Goal: Task Accomplishment & Management: Manage account settings

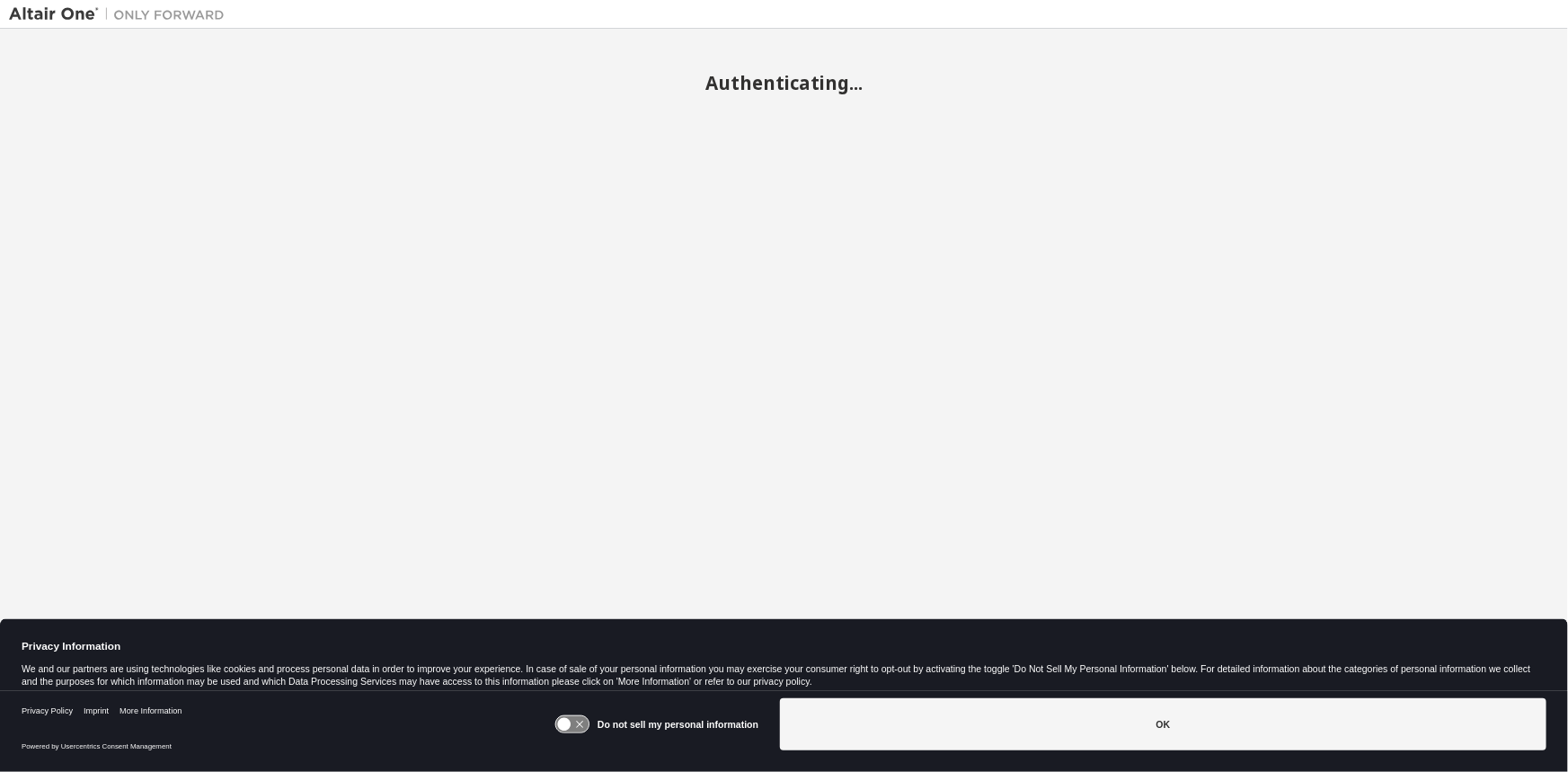
click at [1046, 733] on button "OK" at bounding box center [1163, 724] width 767 height 52
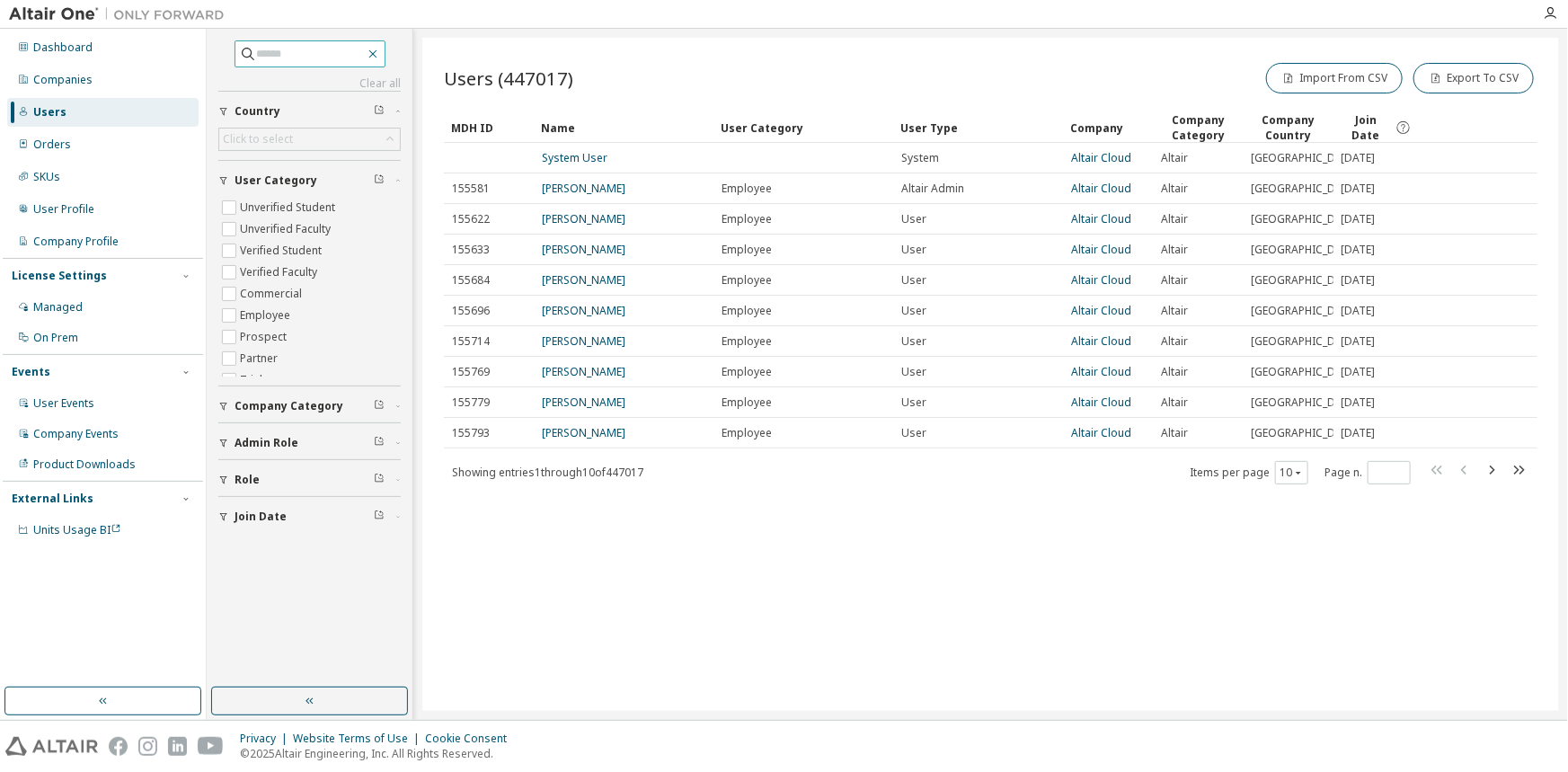
click at [377, 55] on icon "button" at bounding box center [372, 54] width 8 height 8
click at [108, 78] on div "Companies" at bounding box center [103, 79] width 191 height 29
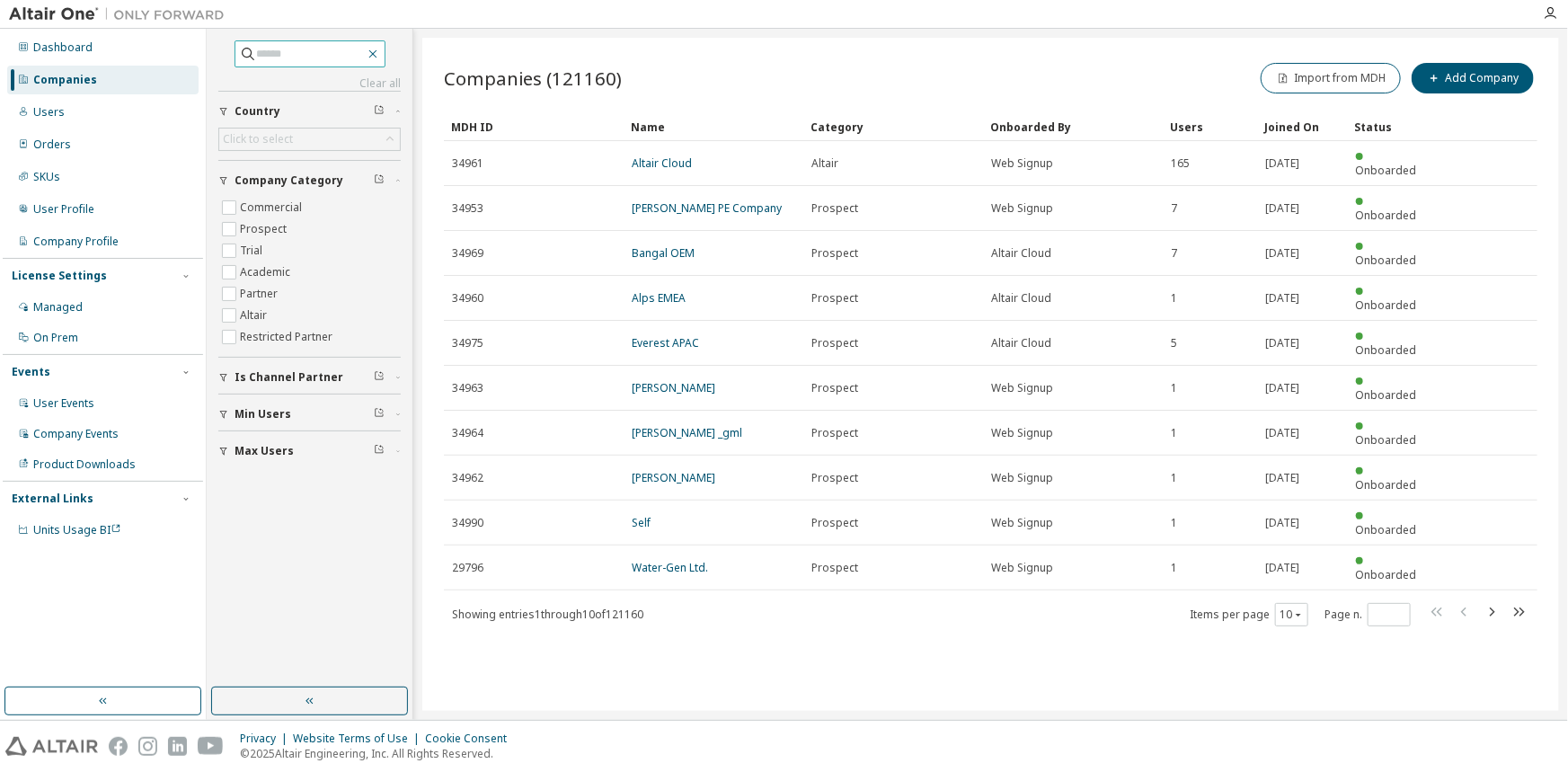
click at [380, 52] on icon "button" at bounding box center [373, 54] width 15 height 15
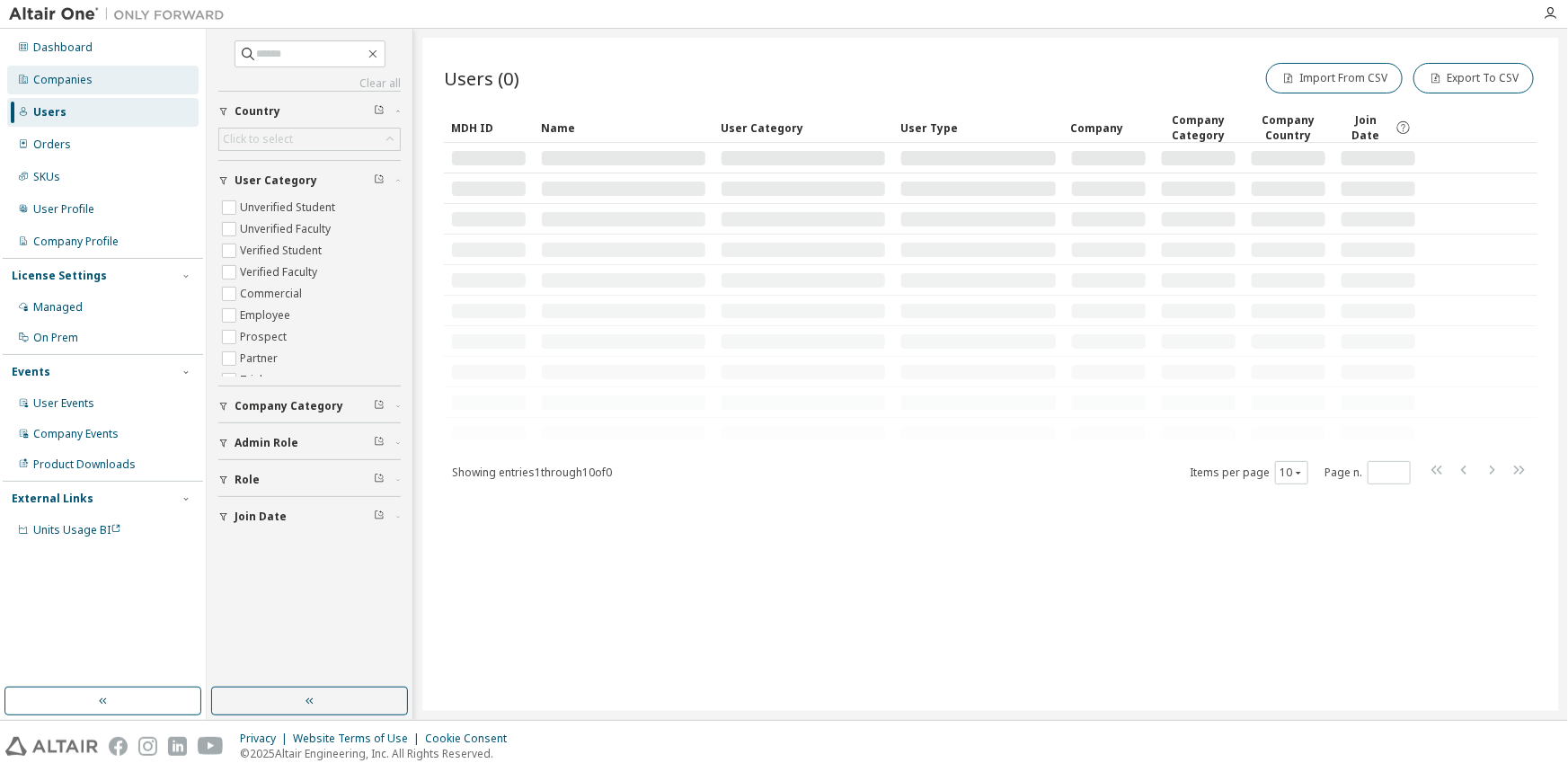
click at [106, 79] on div "Companies" at bounding box center [103, 79] width 191 height 29
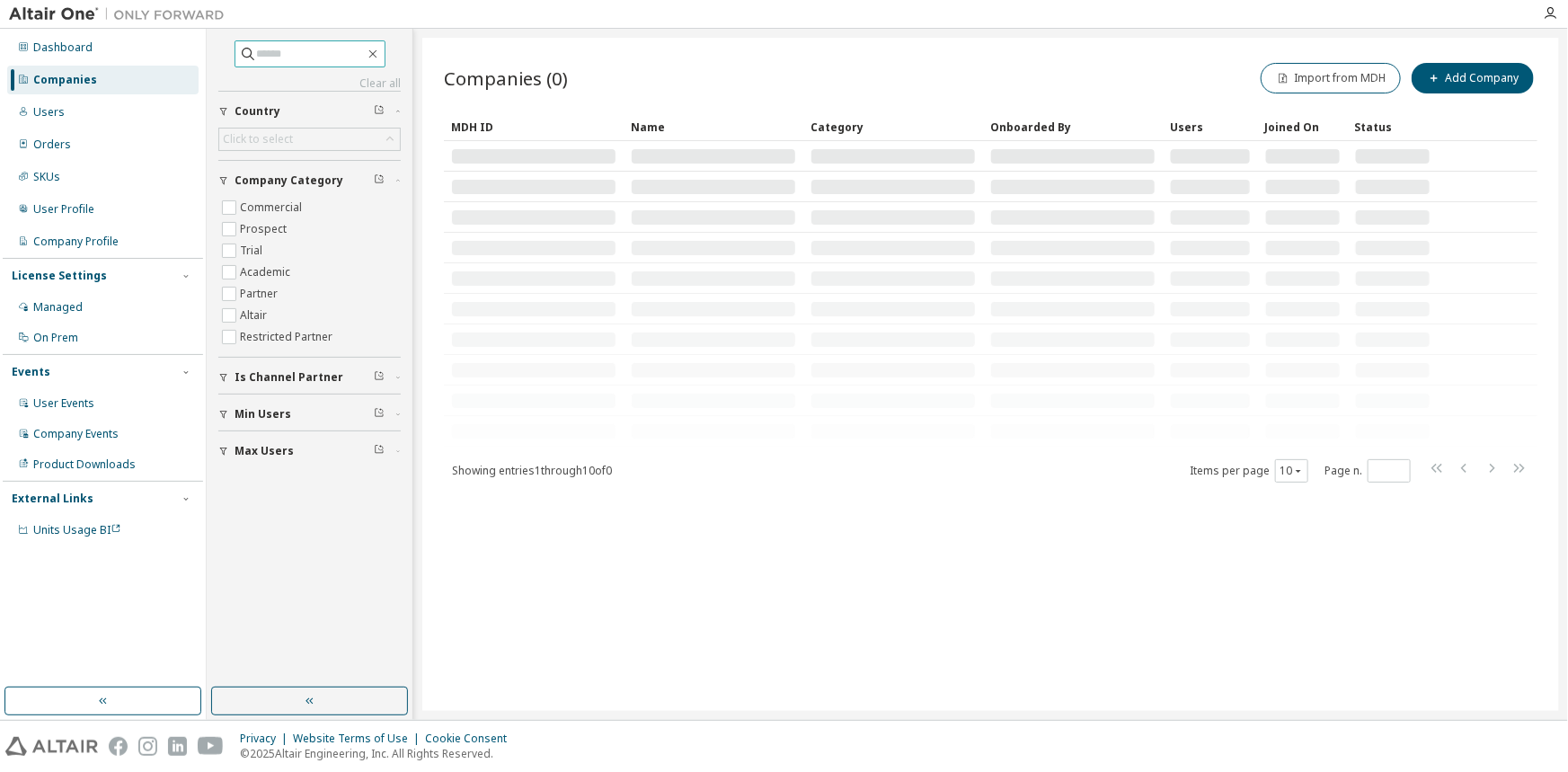
click at [302, 55] on input "text" at bounding box center [310, 54] width 108 height 18
type input "******"
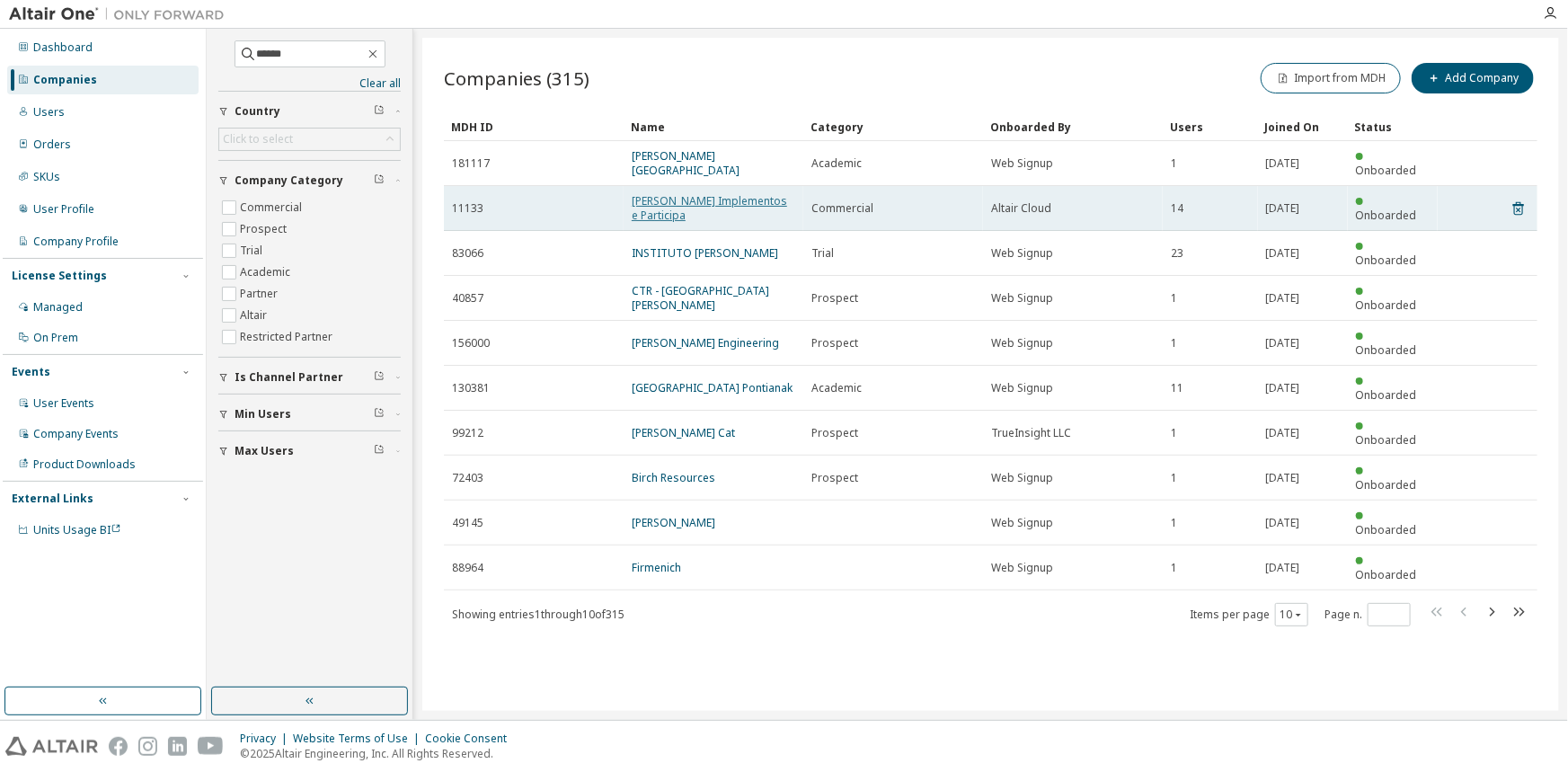
click at [704, 193] on link "Randon SA Implementos e Participa" at bounding box center [710, 208] width 155 height 30
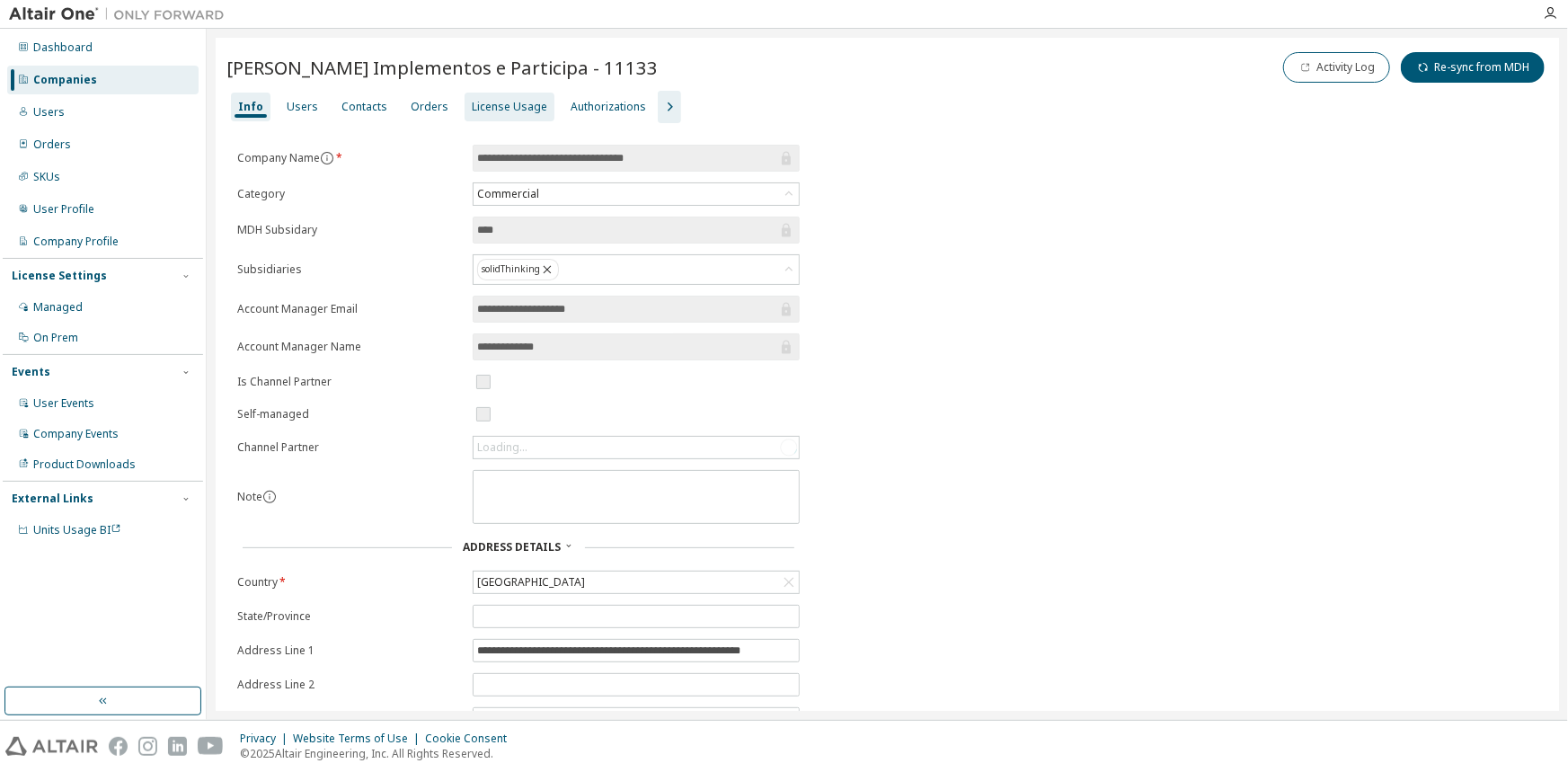
click at [490, 107] on div "License Usage" at bounding box center [510, 107] width 76 height 15
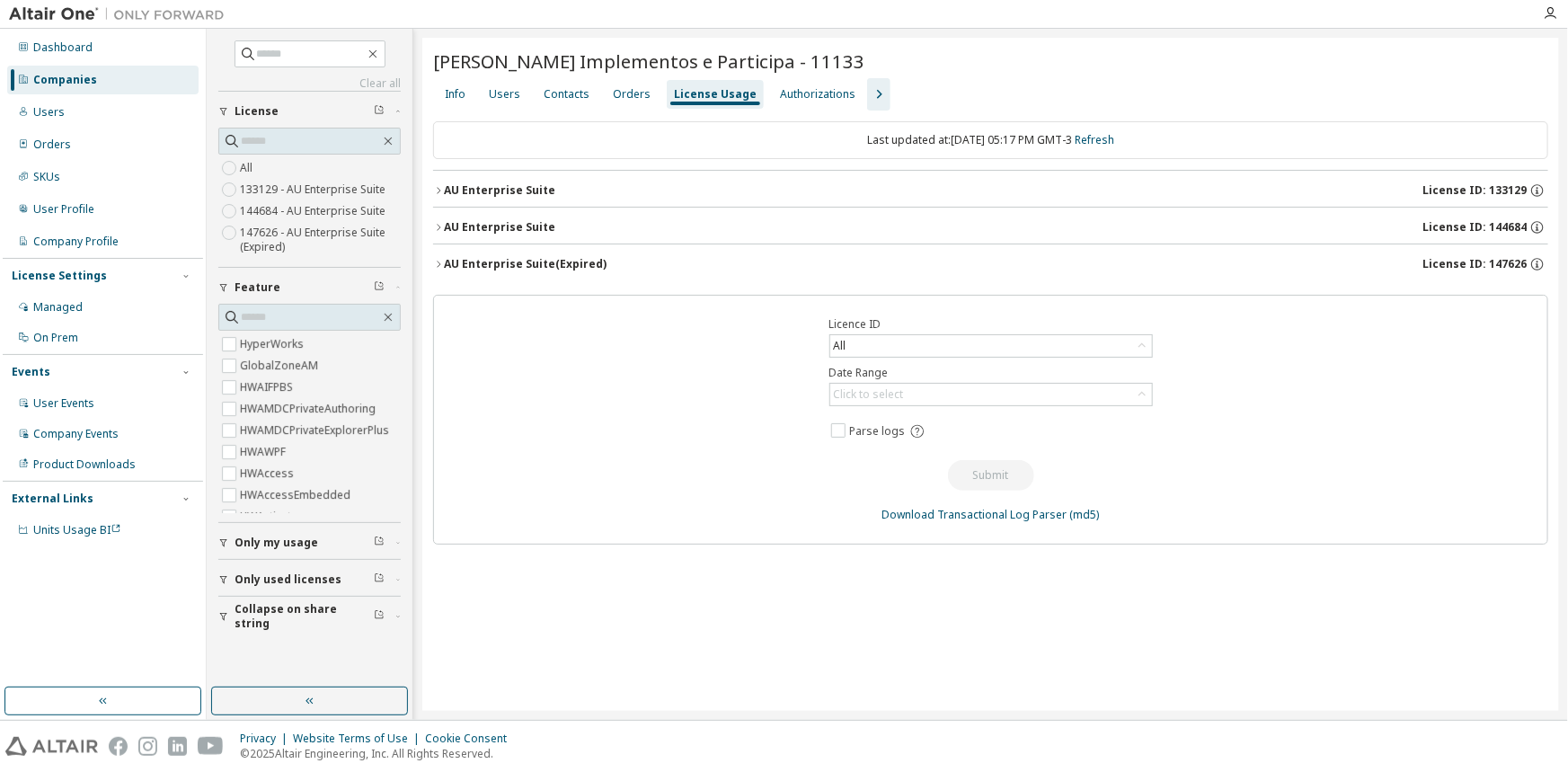
click at [514, 268] on div "AU Enterprise Suite (Expired)" at bounding box center [526, 264] width 163 height 15
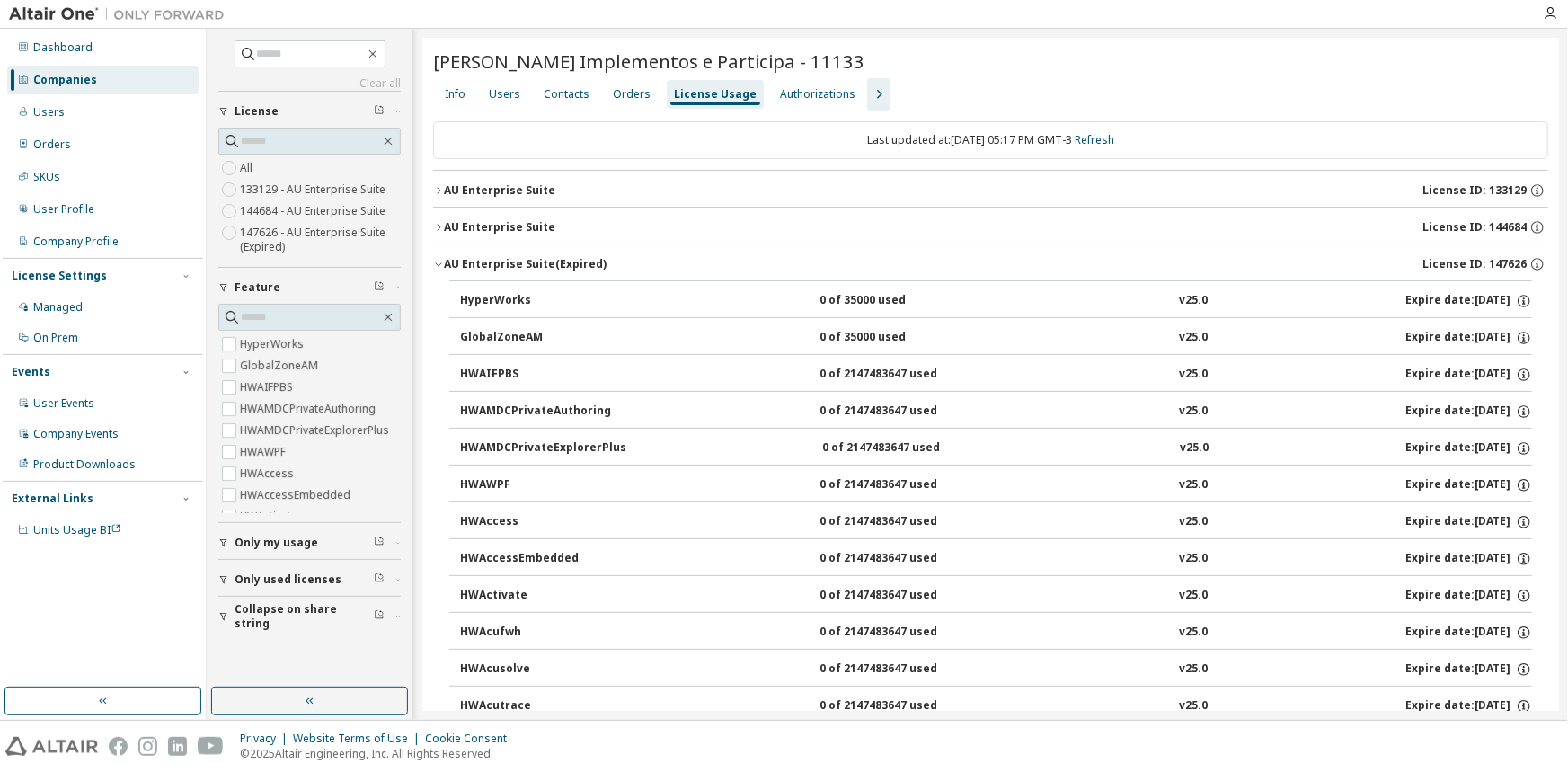
click at [514, 268] on div "AU Enterprise Suite (Expired)" at bounding box center [526, 264] width 163 height 15
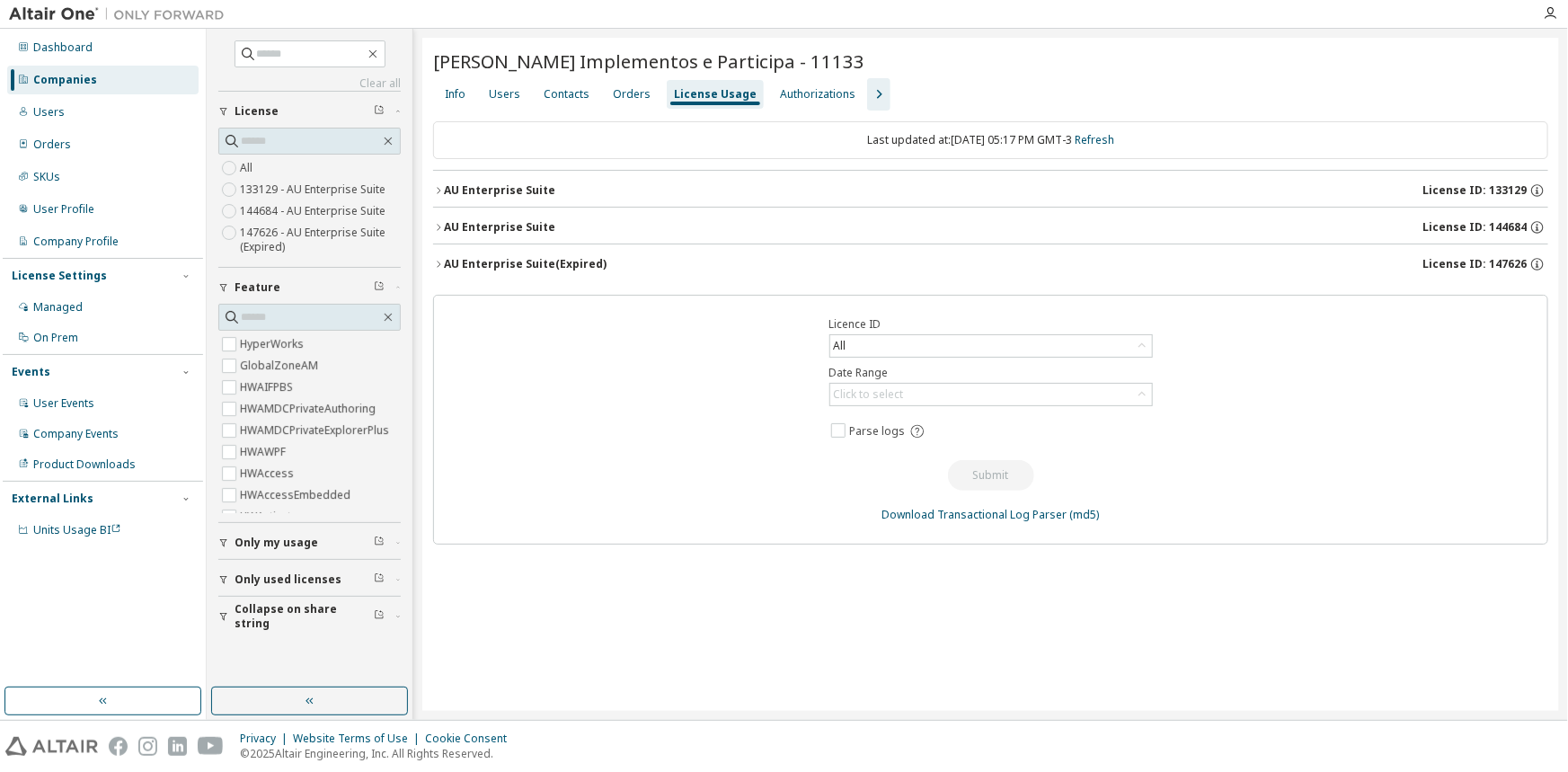
click at [509, 233] on div "AU Enterprise Suite" at bounding box center [500, 227] width 112 height 15
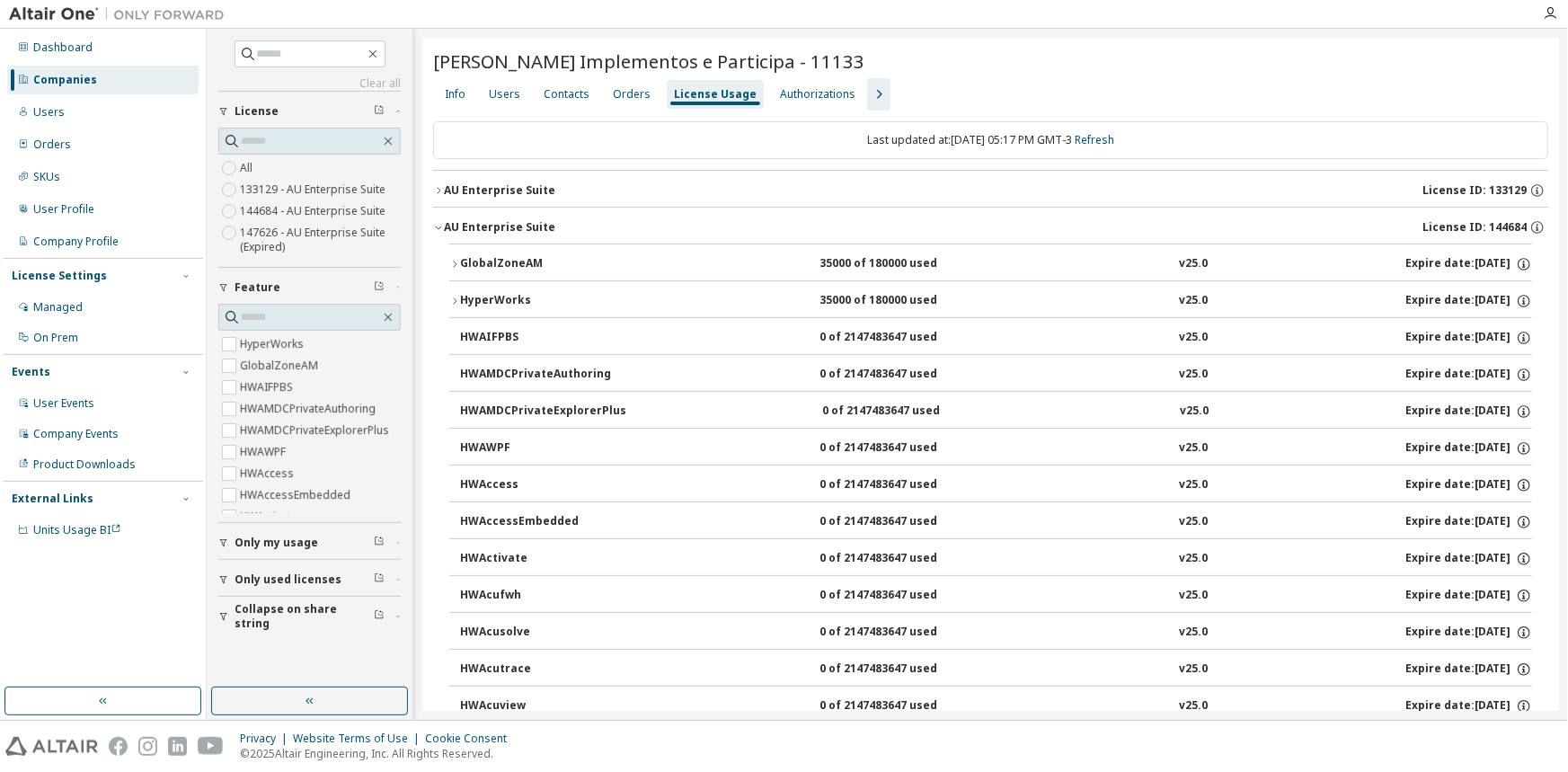
click at [444, 229] on div "AU Enterprise Suite" at bounding box center [500, 227] width 112 height 15
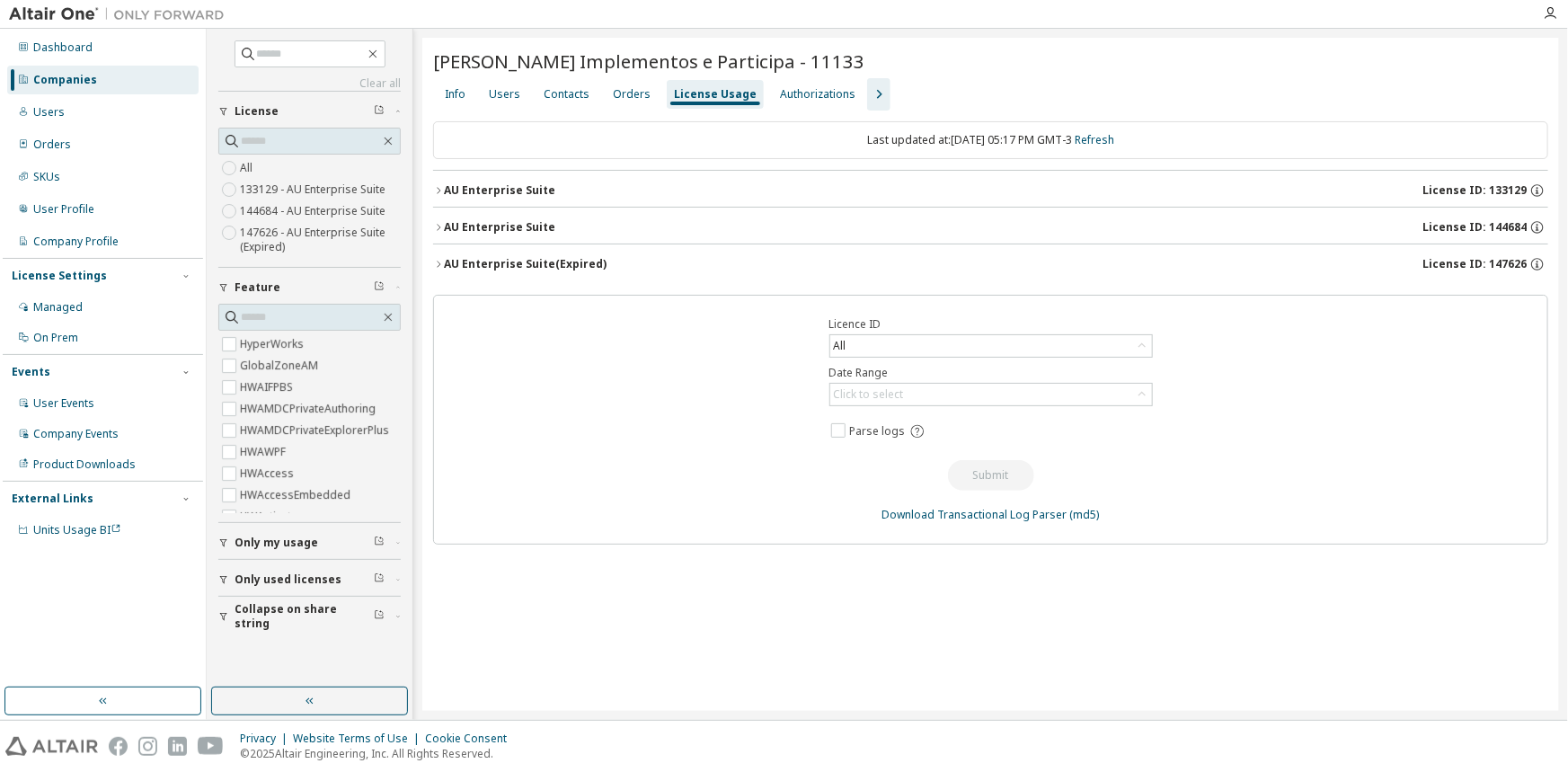
click at [444, 229] on div "AU Enterprise Suite" at bounding box center [500, 227] width 112 height 15
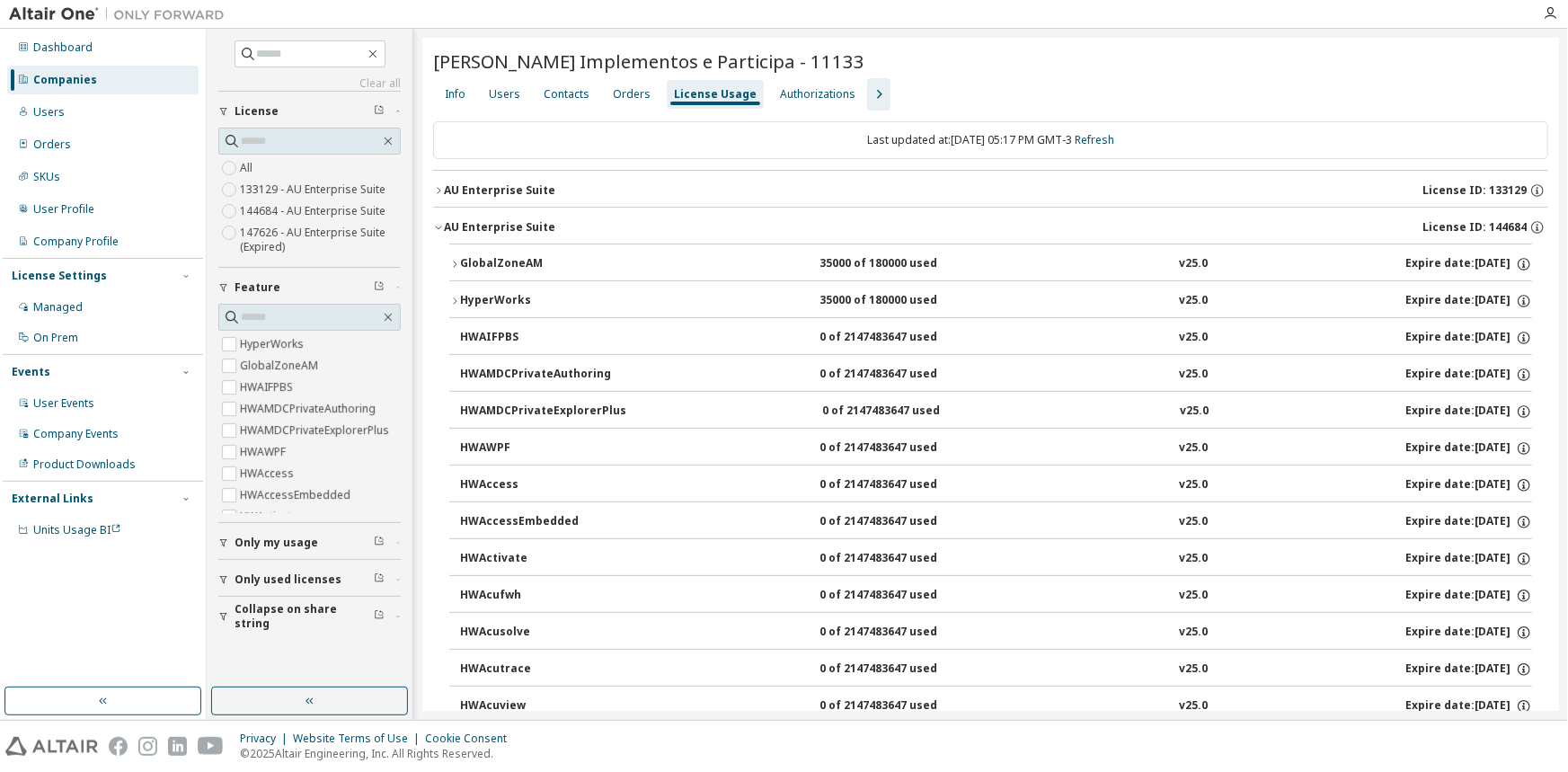
click at [490, 195] on div "AU Enterprise Suite" at bounding box center [500, 190] width 112 height 15
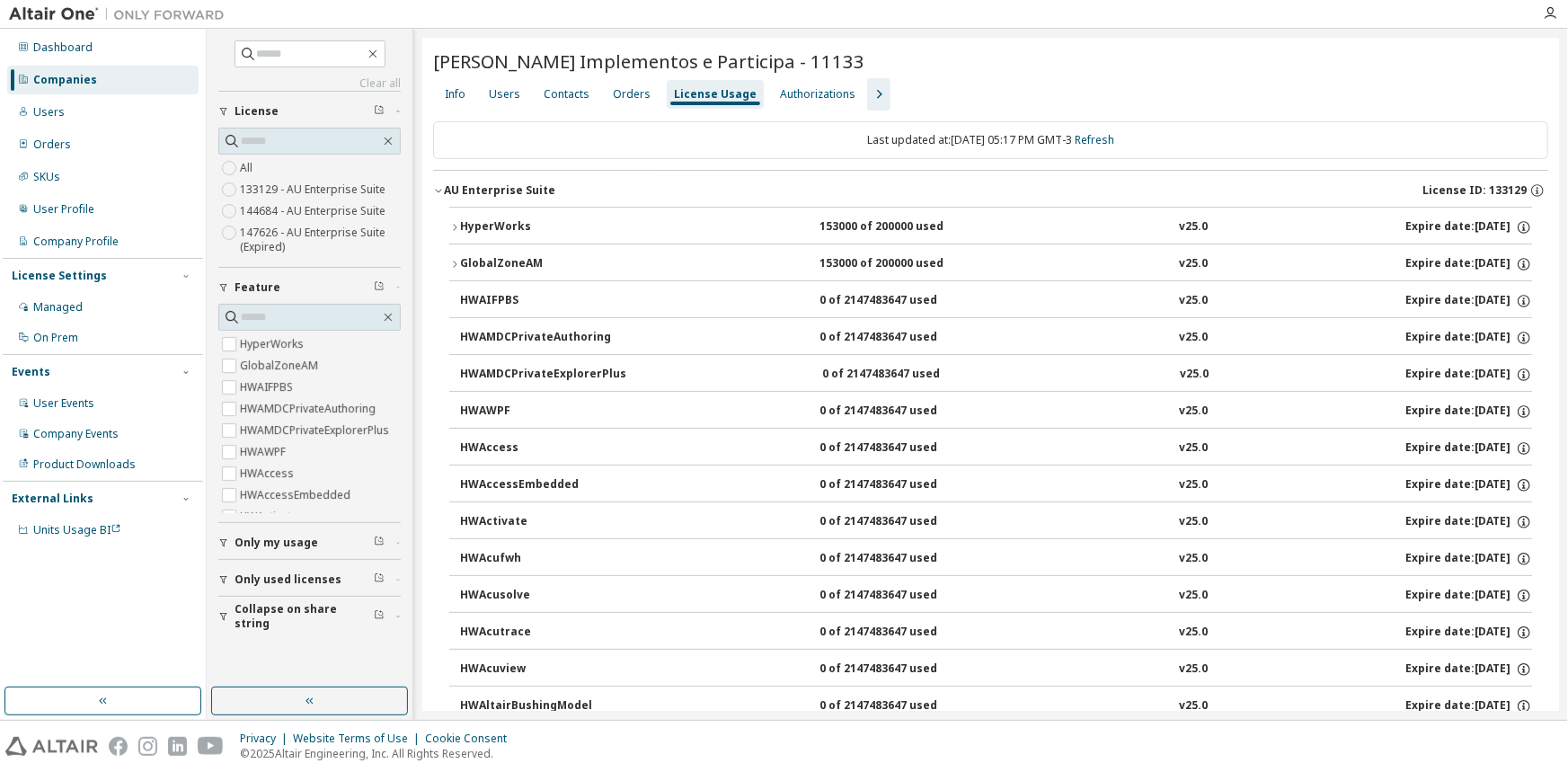
click at [490, 195] on div "AU Enterprise Suite" at bounding box center [500, 190] width 112 height 15
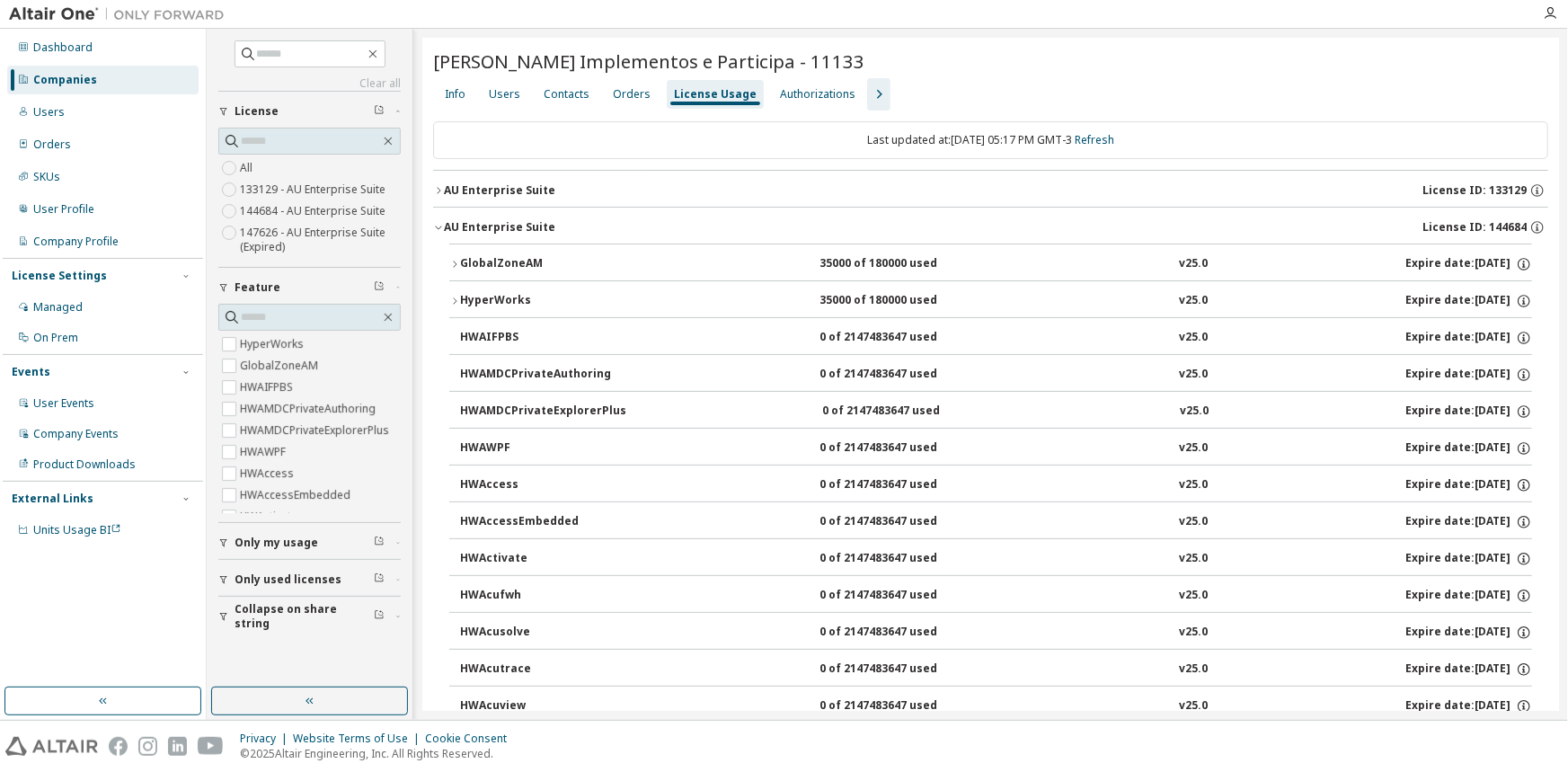
click at [480, 225] on div "AU Enterprise Suite" at bounding box center [500, 227] width 112 height 15
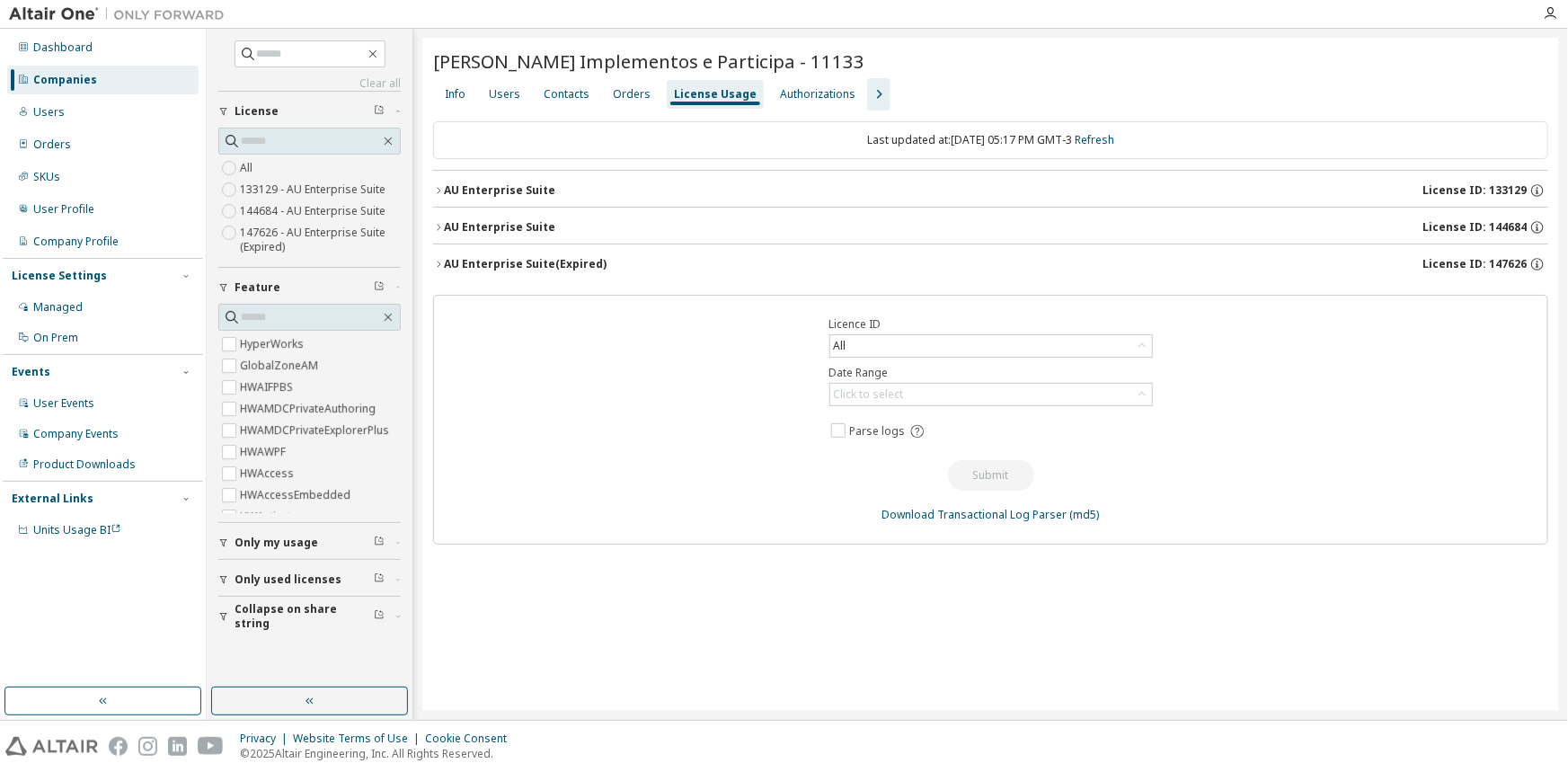
click at [480, 225] on div "AU Enterprise Suite" at bounding box center [500, 227] width 112 height 15
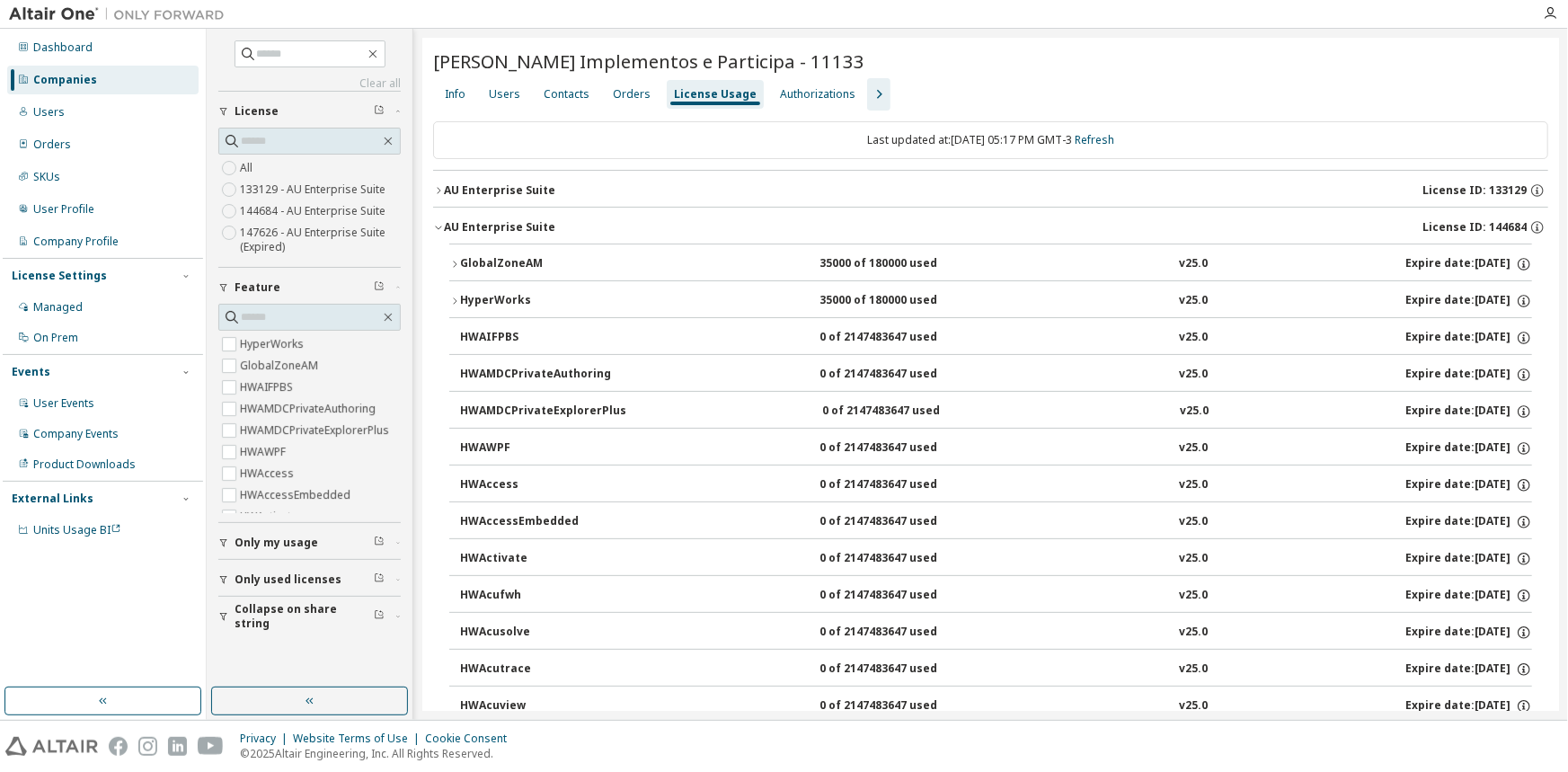
click at [487, 195] on div "AU Enterprise Suite" at bounding box center [500, 190] width 112 height 15
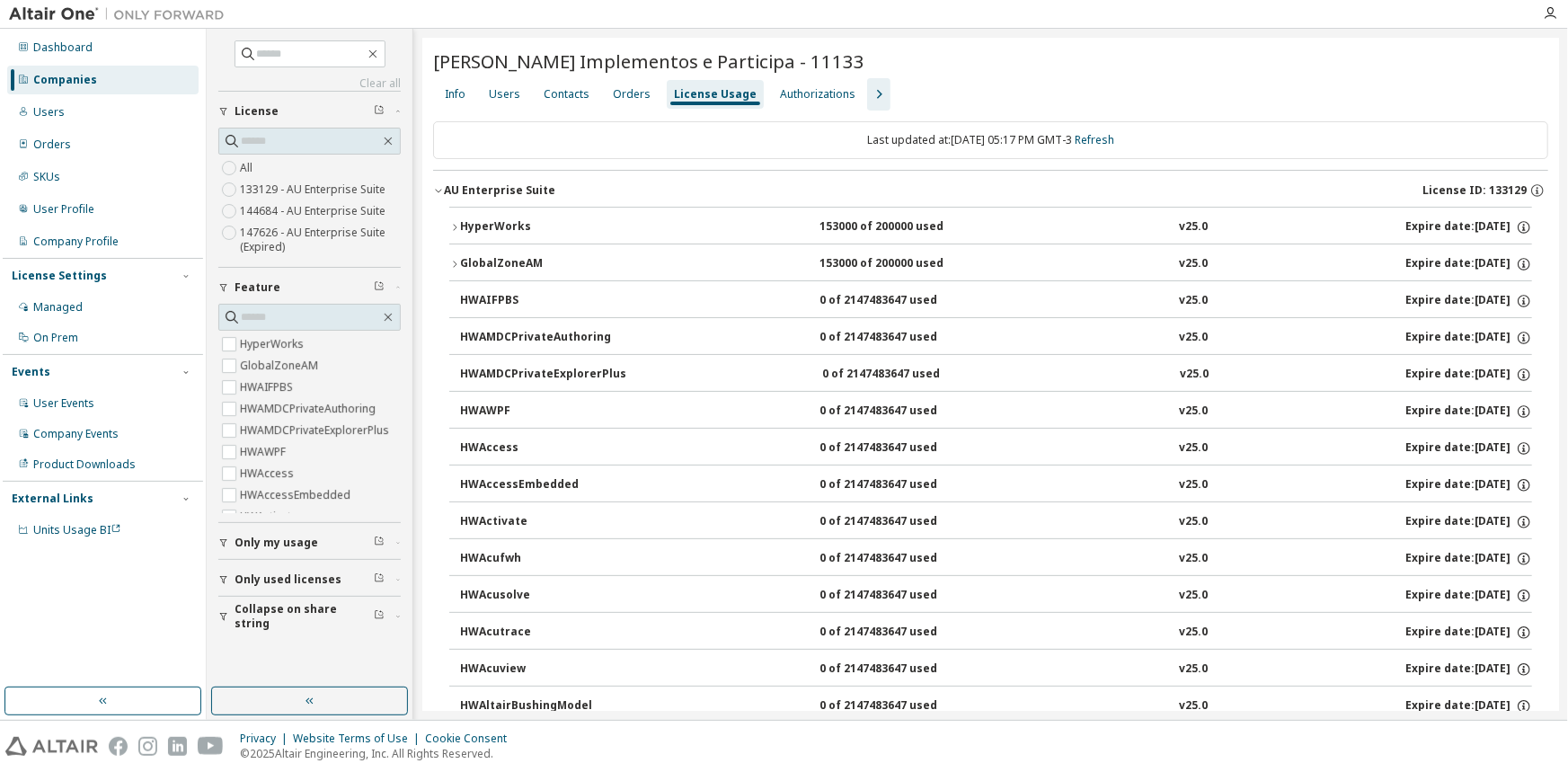
click at [487, 195] on div "AU Enterprise Suite" at bounding box center [500, 190] width 112 height 15
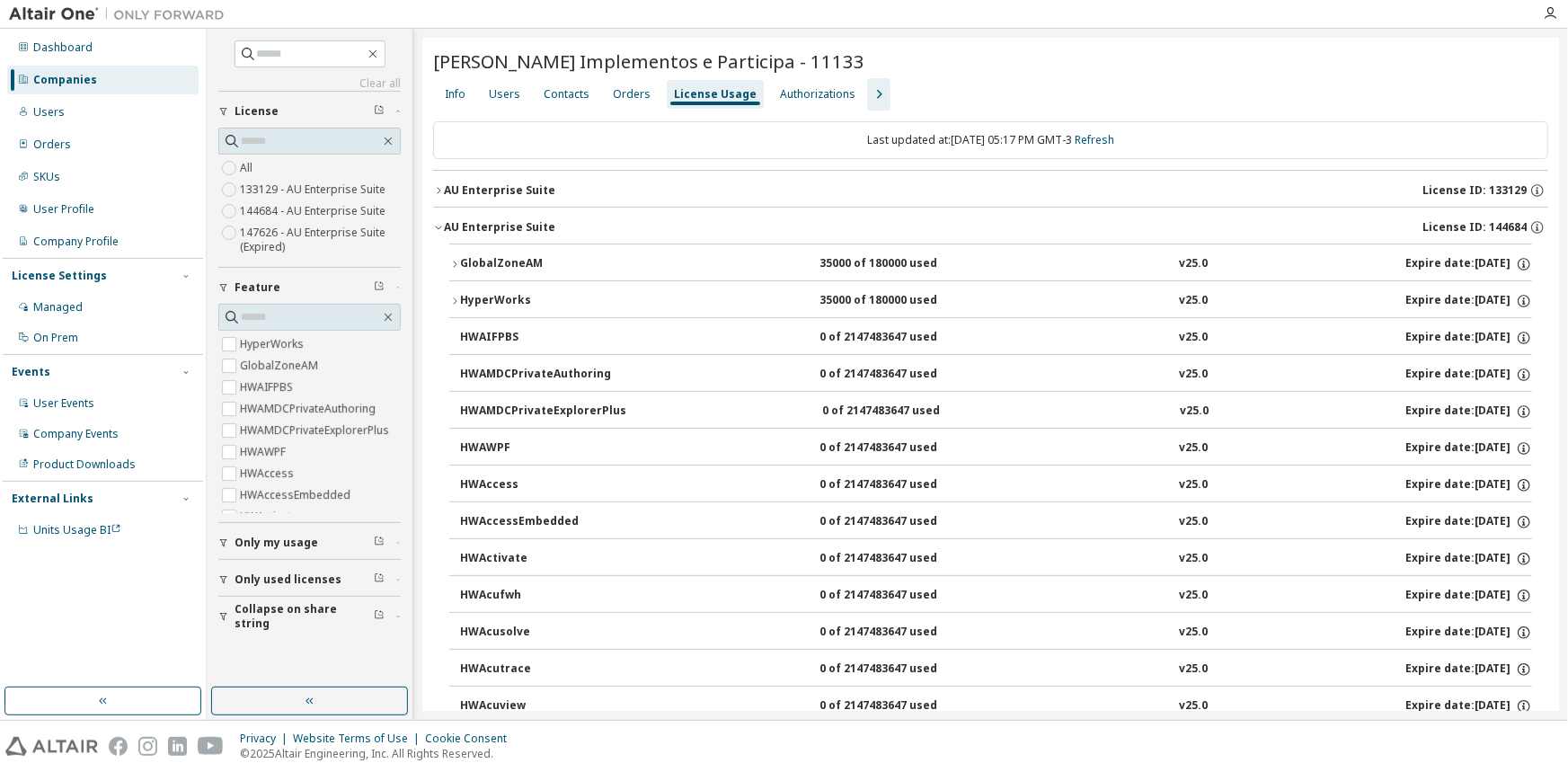
click at [485, 226] on div "AU Enterprise Suite" at bounding box center [500, 227] width 112 height 15
